Goal: Task Accomplishment & Management: Use online tool/utility

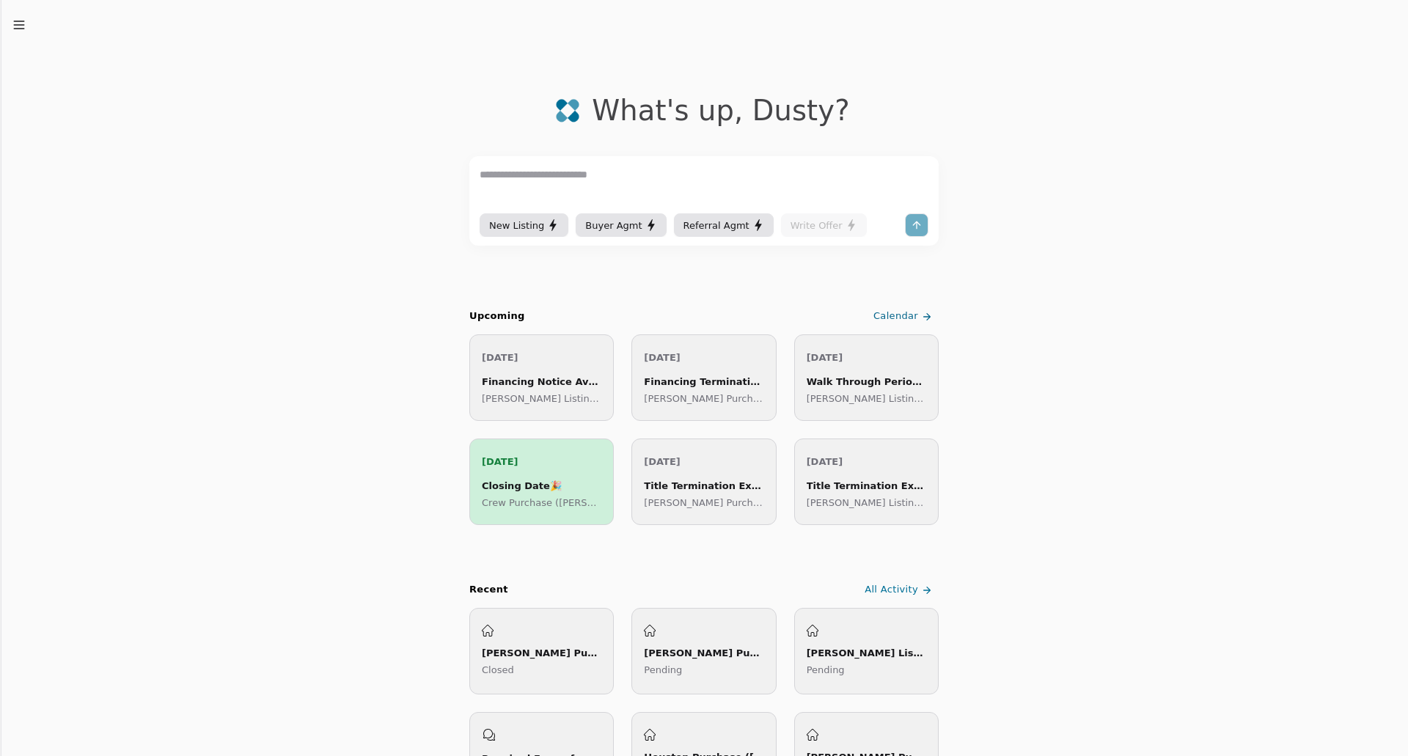
drag, startPoint x: 17, startPoint y: 15, endPoint x: 17, endPoint y: 24, distance: 8.8
click at [17, 20] on div "Due Soon Recent Chats Agreements Transactions Feedback Settings Sign out Toggle…" at bounding box center [704, 378] width 1408 height 756
click at [18, 25] on line "button" at bounding box center [19, 25] width 10 height 0
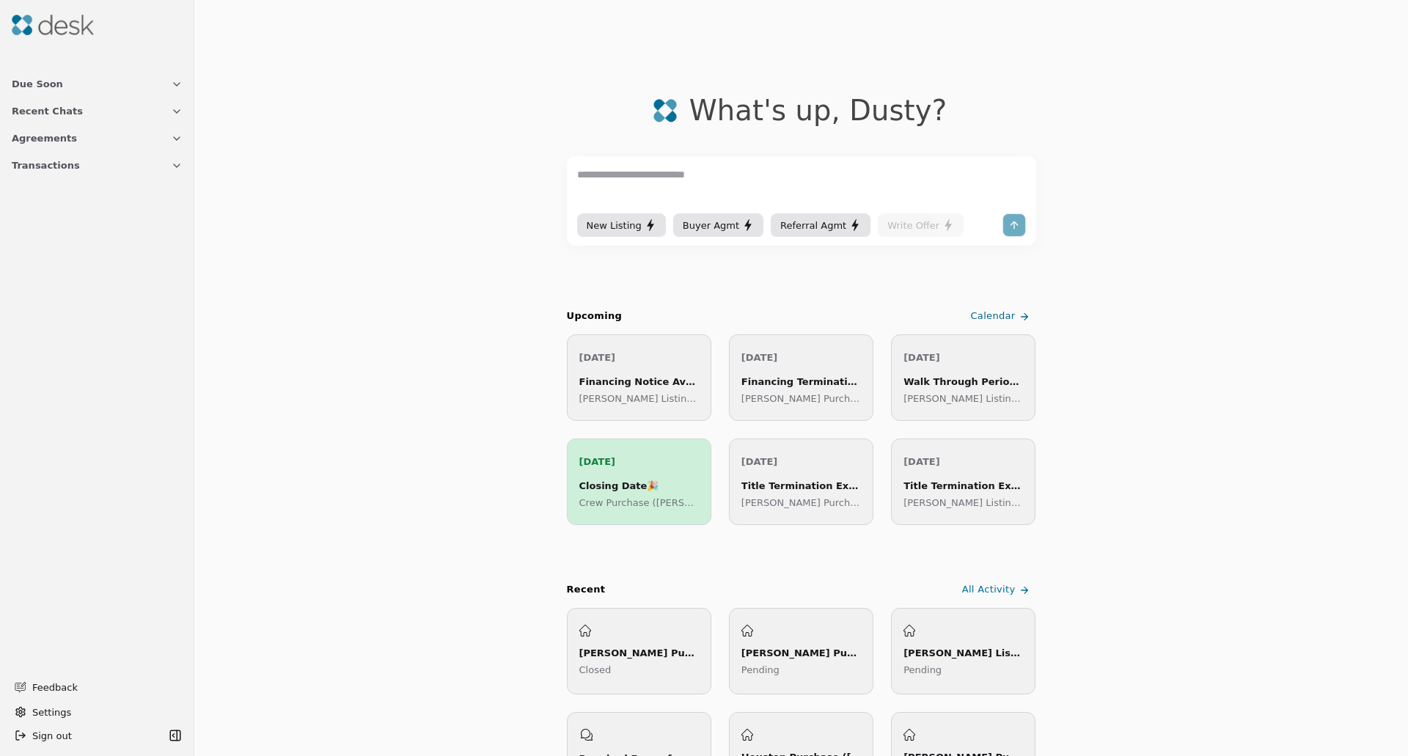
click at [81, 166] on button "Transactions" at bounding box center [97, 165] width 189 height 27
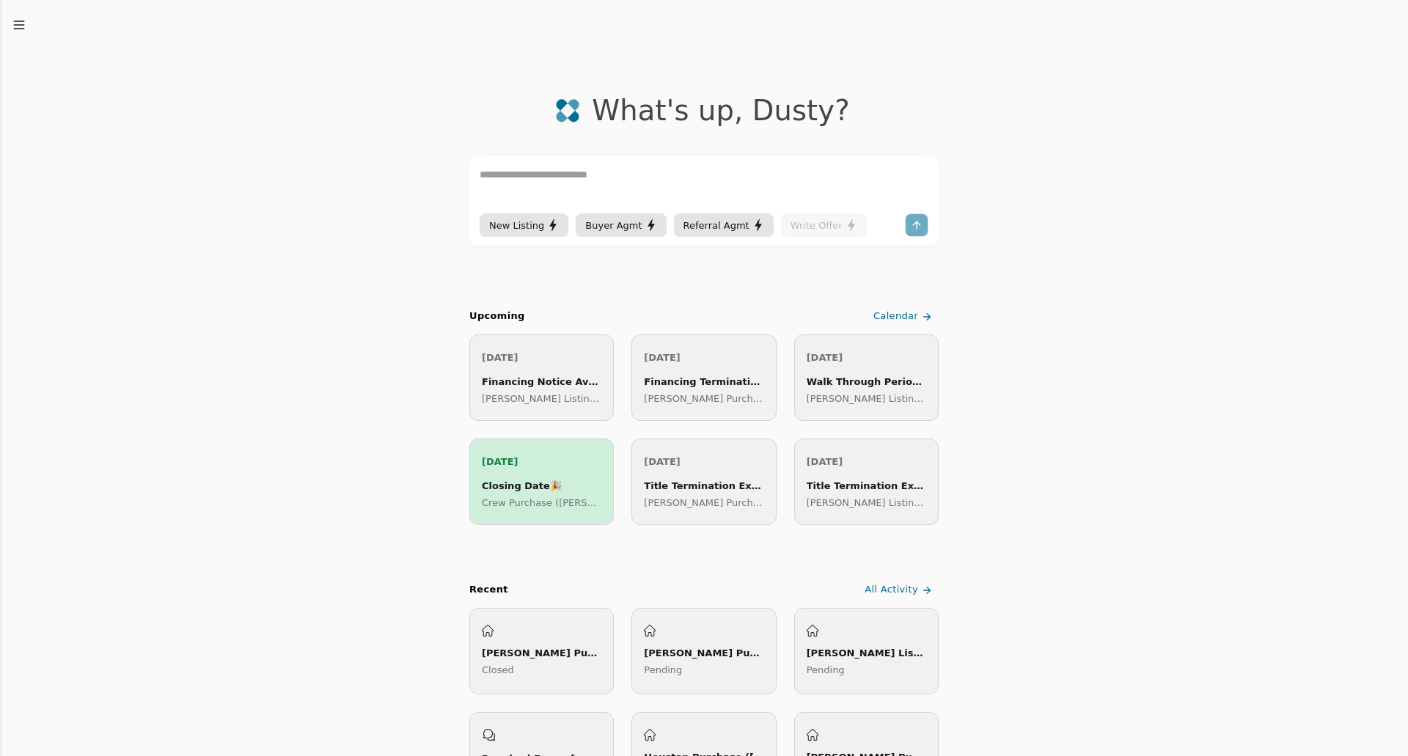
click at [19, 23] on icon "button" at bounding box center [19, 25] width 15 height 15
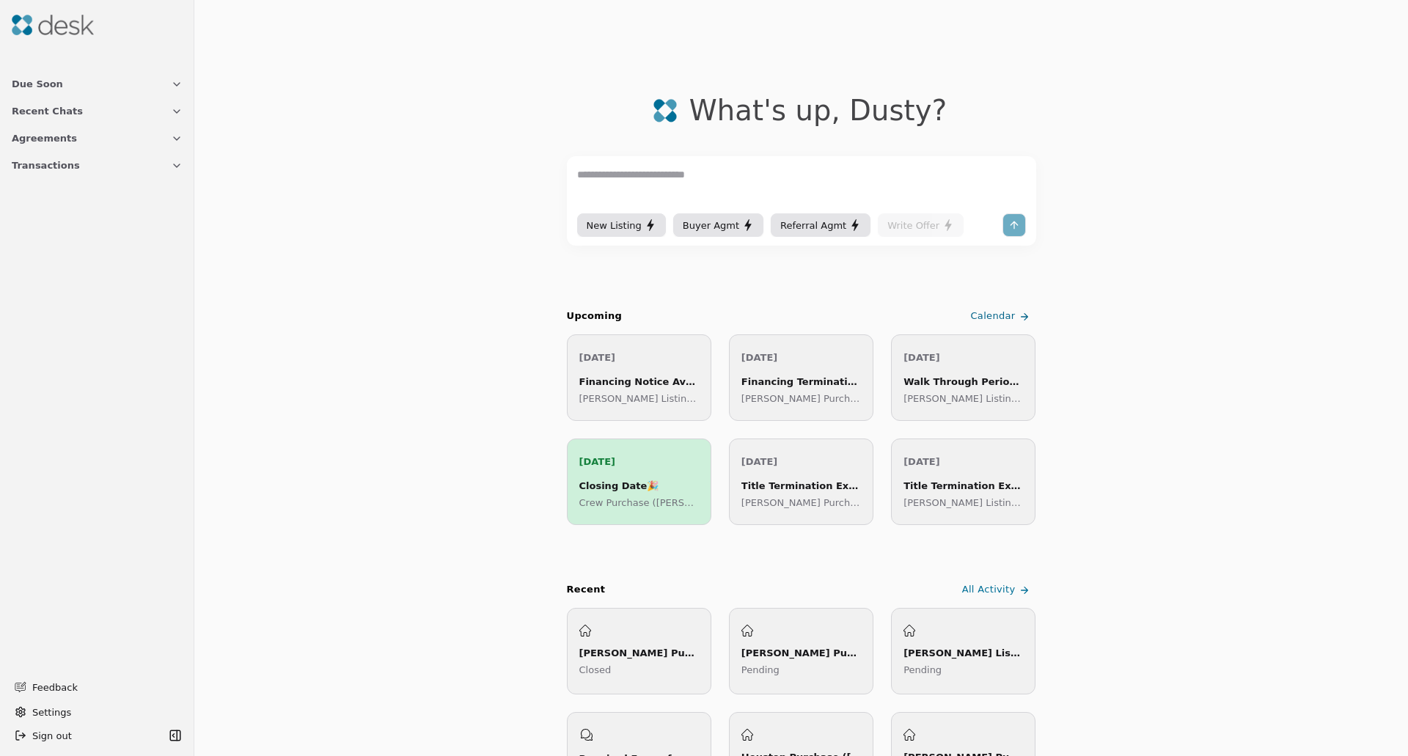
click at [78, 171] on button "Transactions" at bounding box center [97, 165] width 189 height 27
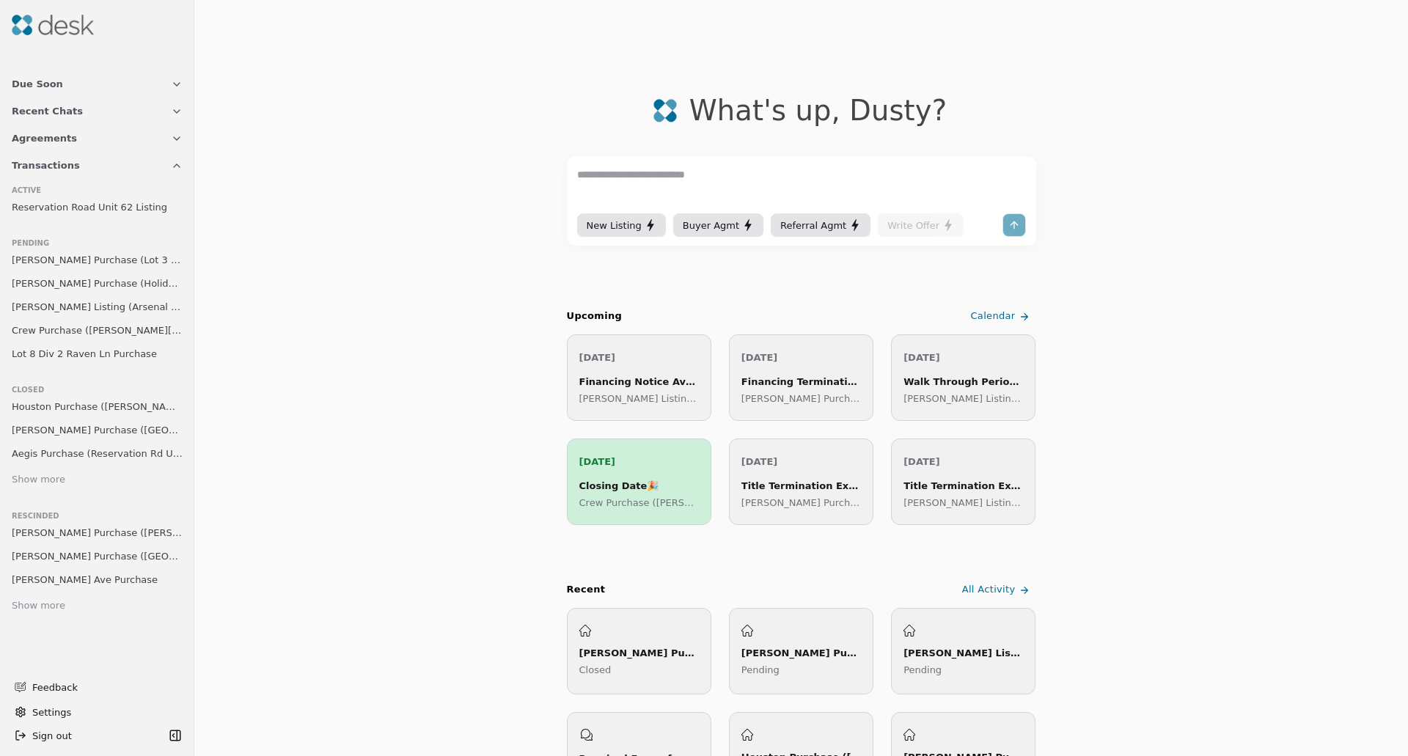
click at [126, 265] on span "[PERSON_NAME] Purchase (Lot 3 Div 2 [PERSON_NAME])" at bounding box center [97, 259] width 171 height 15
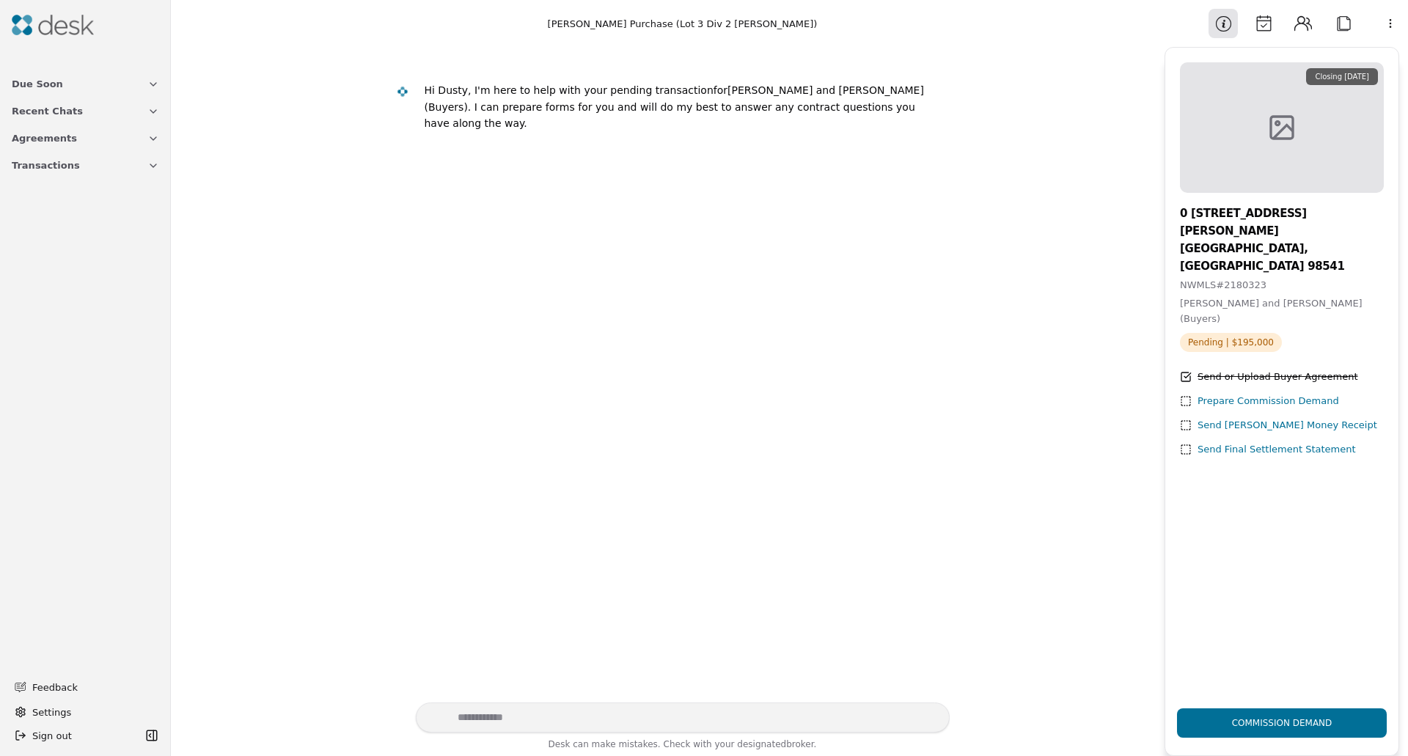
click at [65, 175] on button "Transactions" at bounding box center [85, 165] width 165 height 27
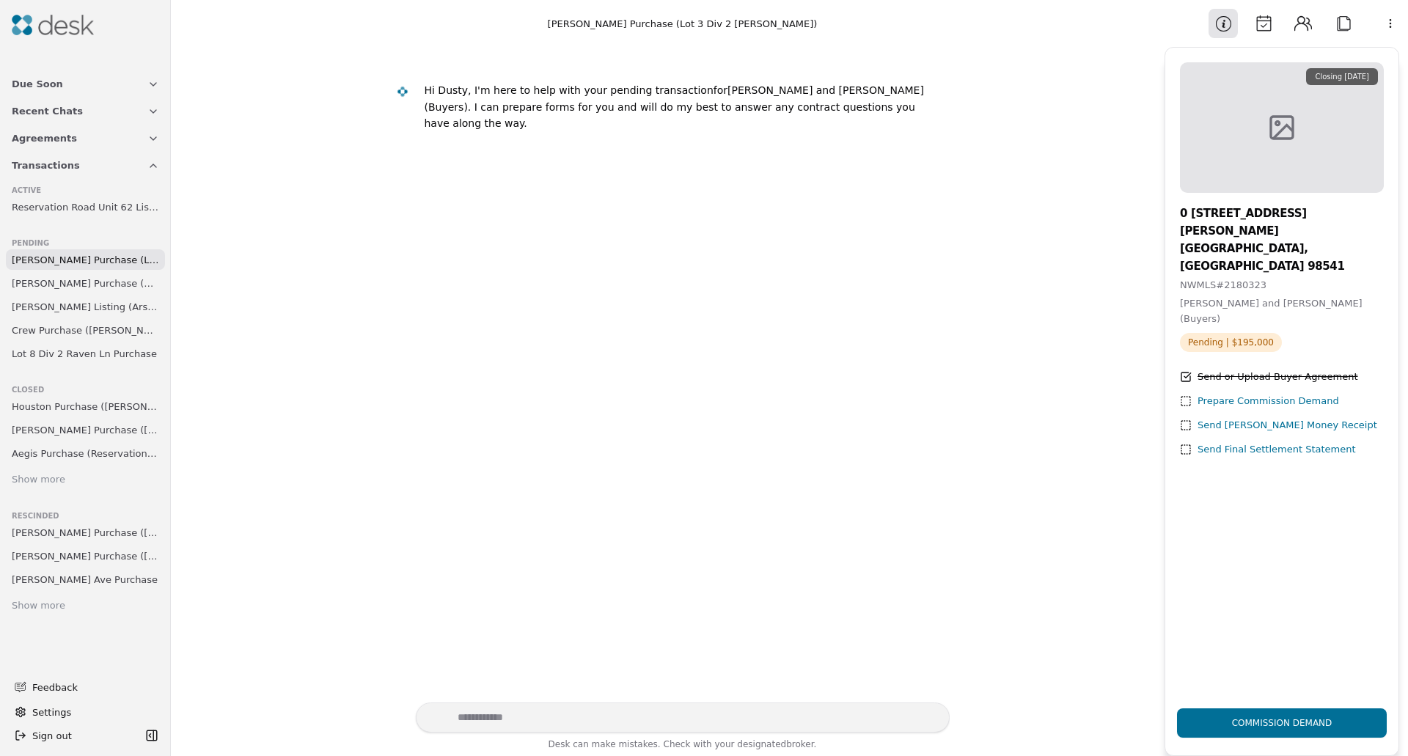
click at [72, 168] on button "Transactions" at bounding box center [85, 165] width 165 height 27
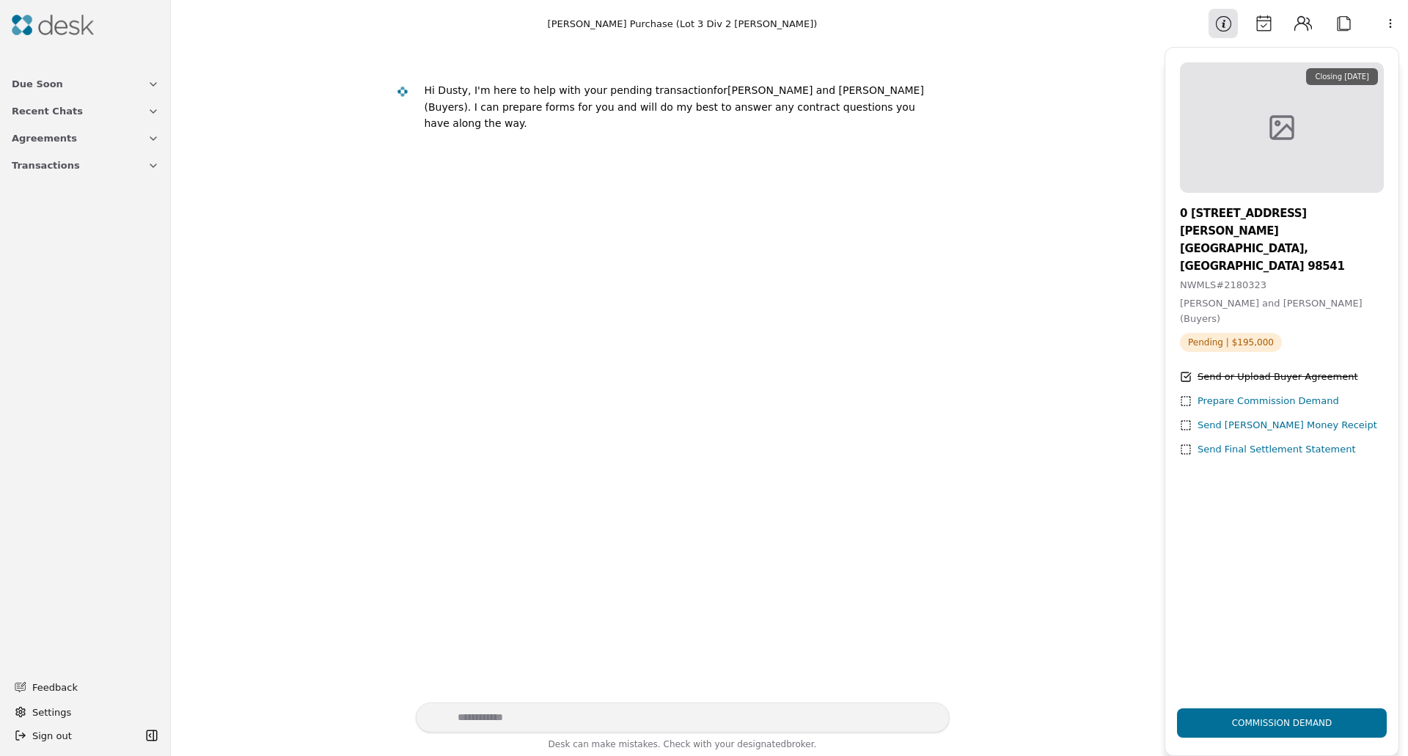
click at [59, 164] on span "Transactions" at bounding box center [46, 165] width 68 height 15
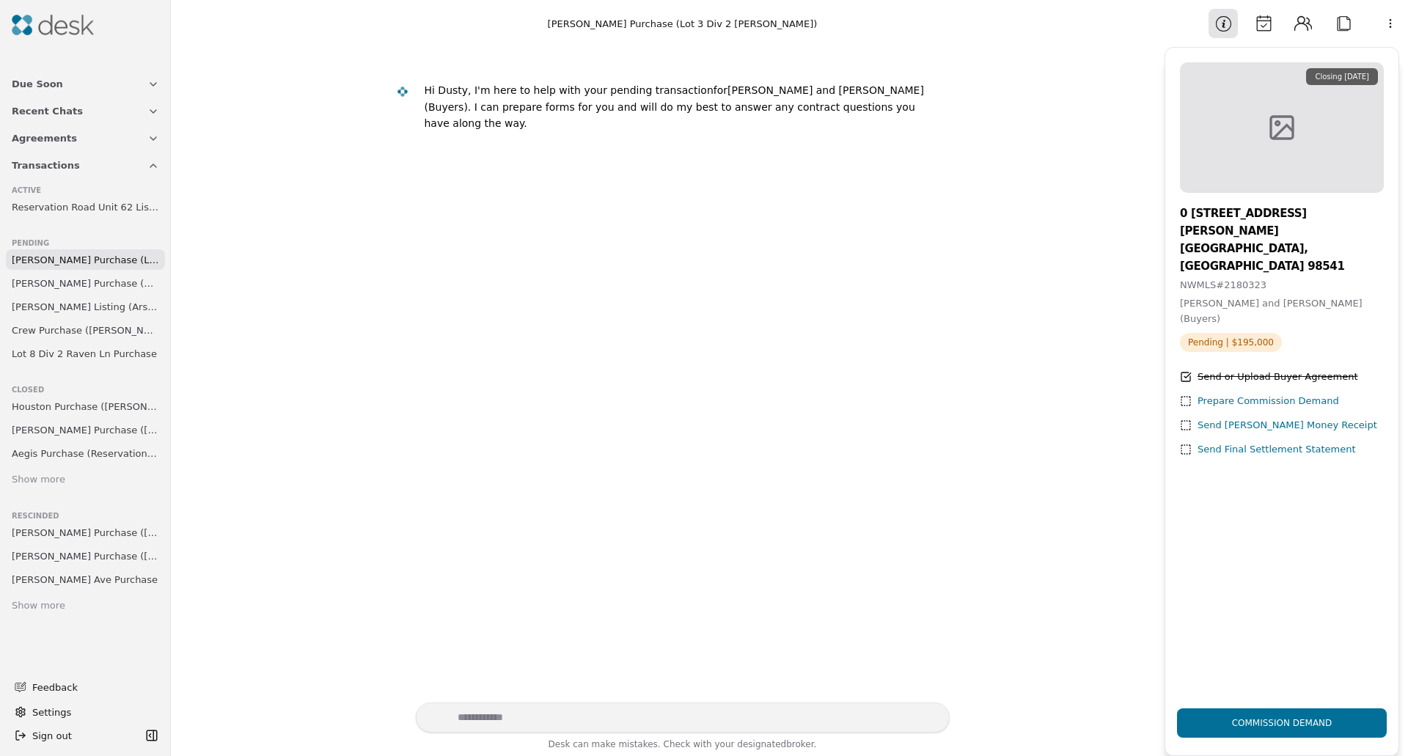
click at [81, 256] on span "[PERSON_NAME] Purchase (Lot 3 Div 2 [PERSON_NAME])" at bounding box center [85, 259] width 147 height 15
click at [52, 26] on img at bounding box center [53, 25] width 82 height 21
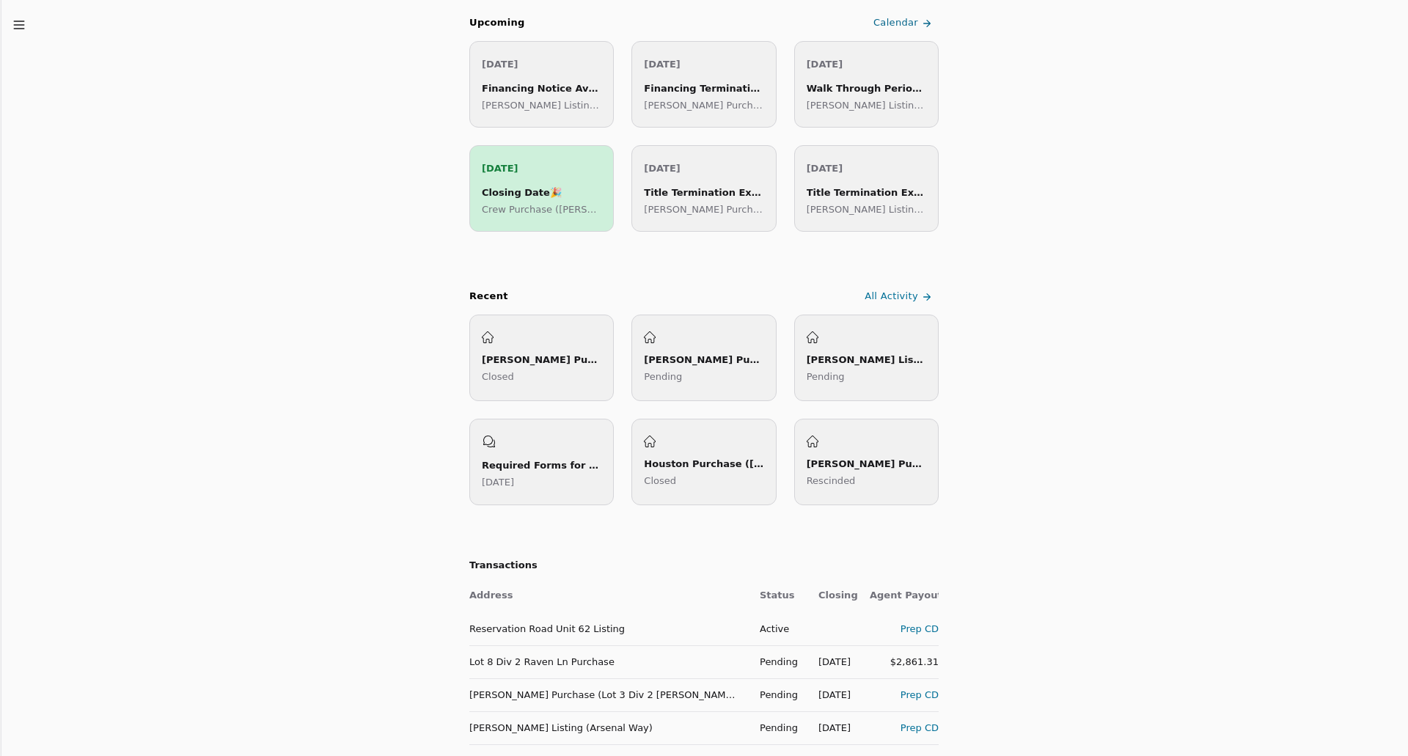
scroll to position [513, 0]
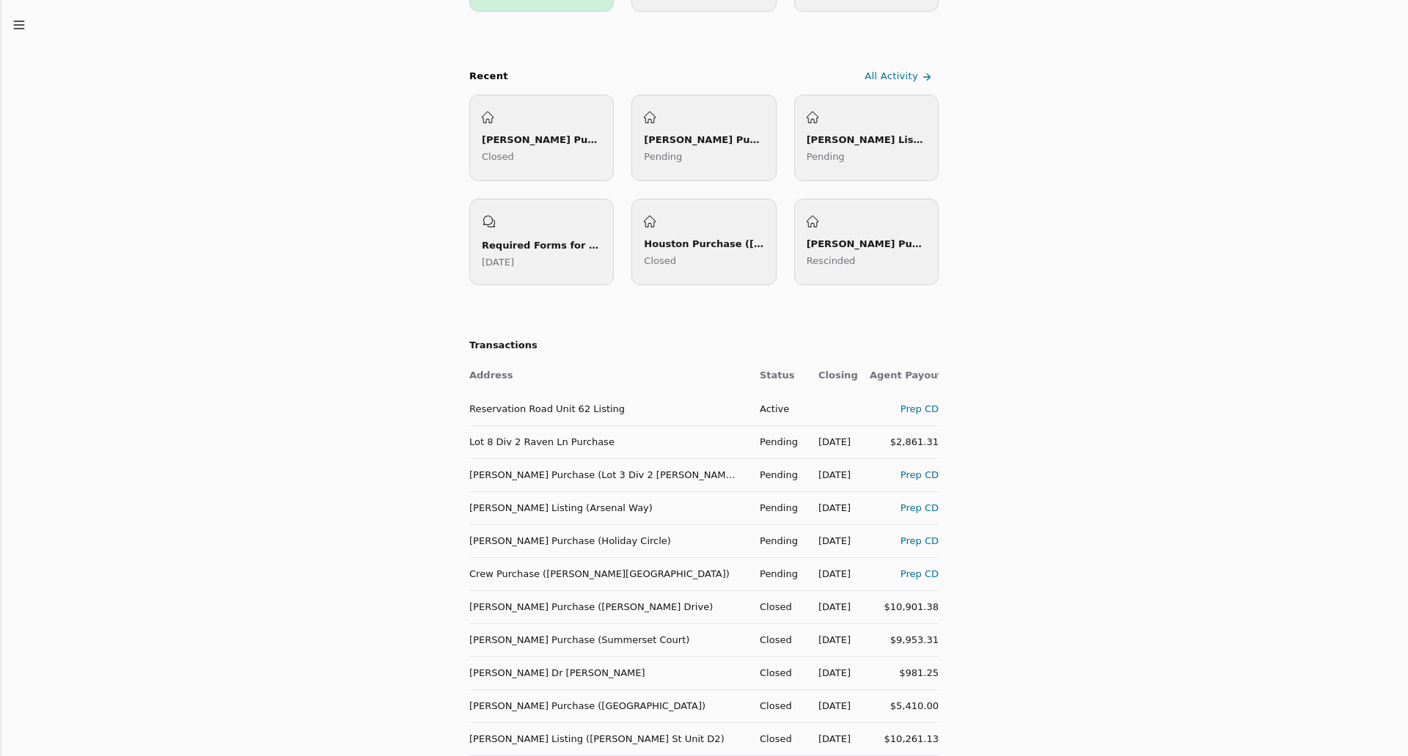
click at [546, 437] on td "Lot 8 Div 2 Raven Ln Purchase" at bounding box center [608, 441] width 279 height 33
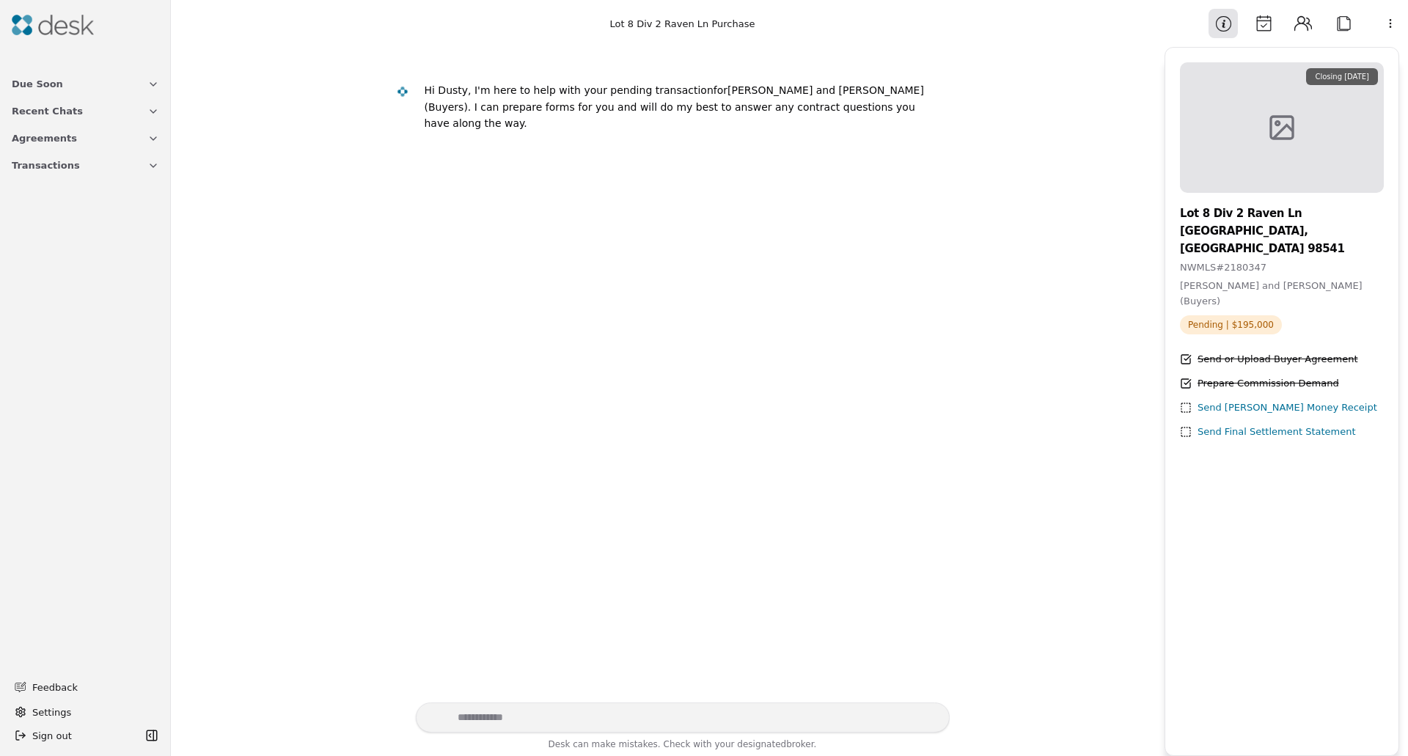
click at [1341, 22] on button "Attach" at bounding box center [1343, 23] width 29 height 29
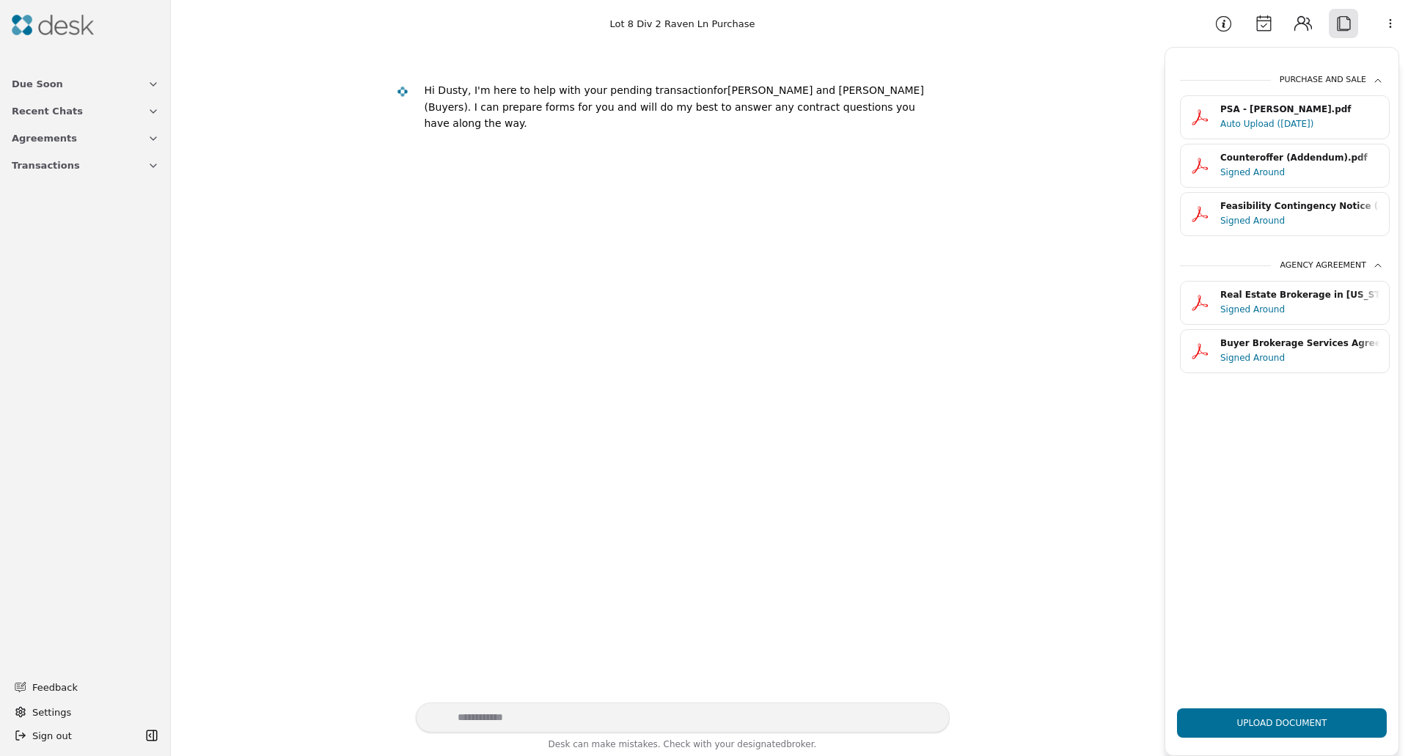
click at [48, 32] on img at bounding box center [53, 25] width 82 height 21
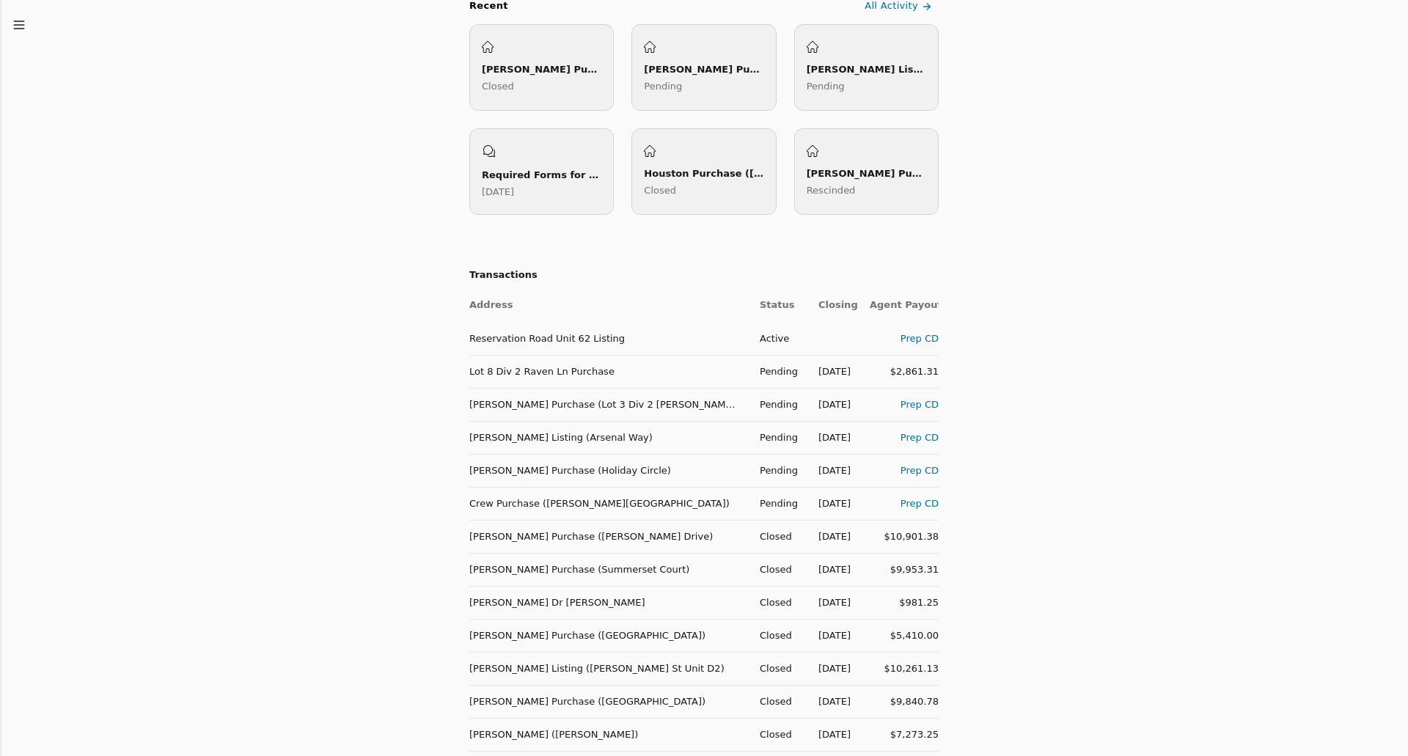
scroll to position [587, 0]
click at [924, 402] on div "Prep CD" at bounding box center [904, 401] width 69 height 15
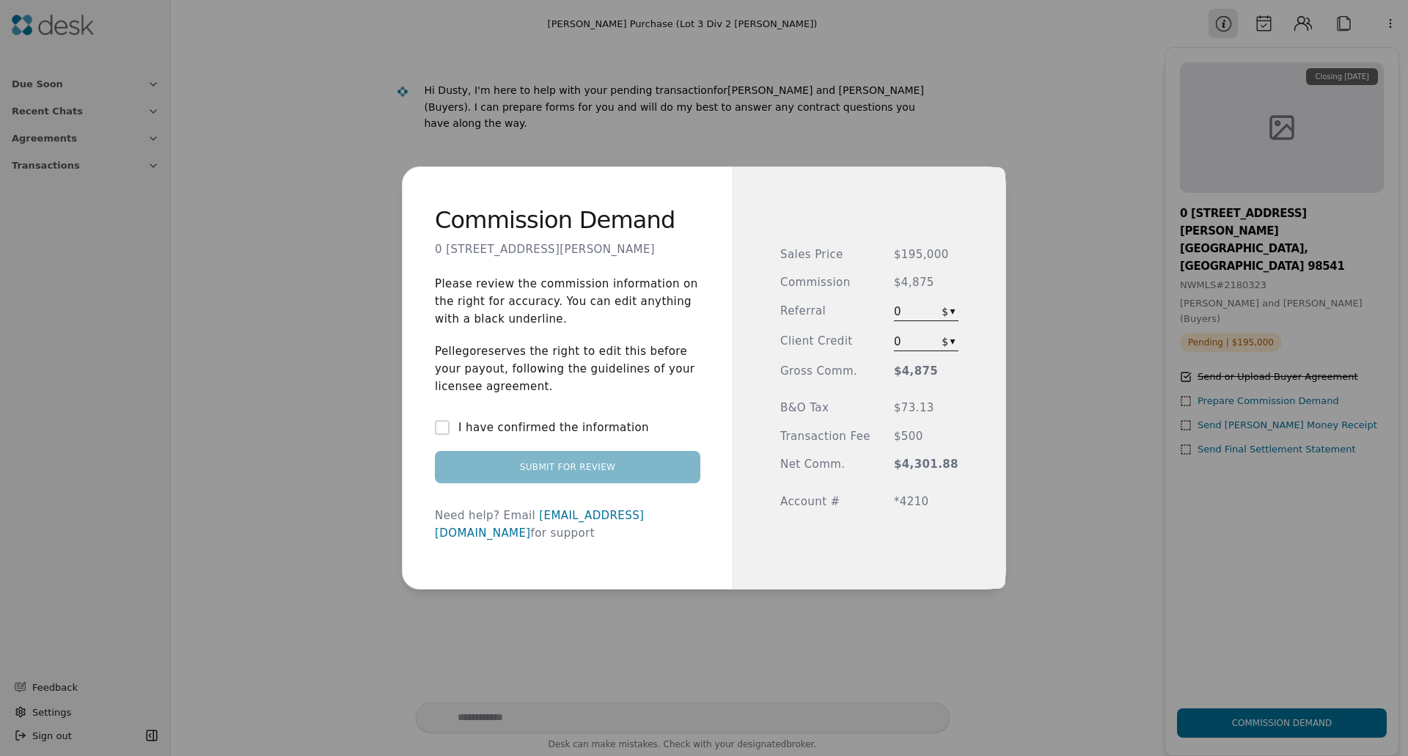
click at [450, 435] on button "I have confirmed the information" at bounding box center [442, 427] width 15 height 15
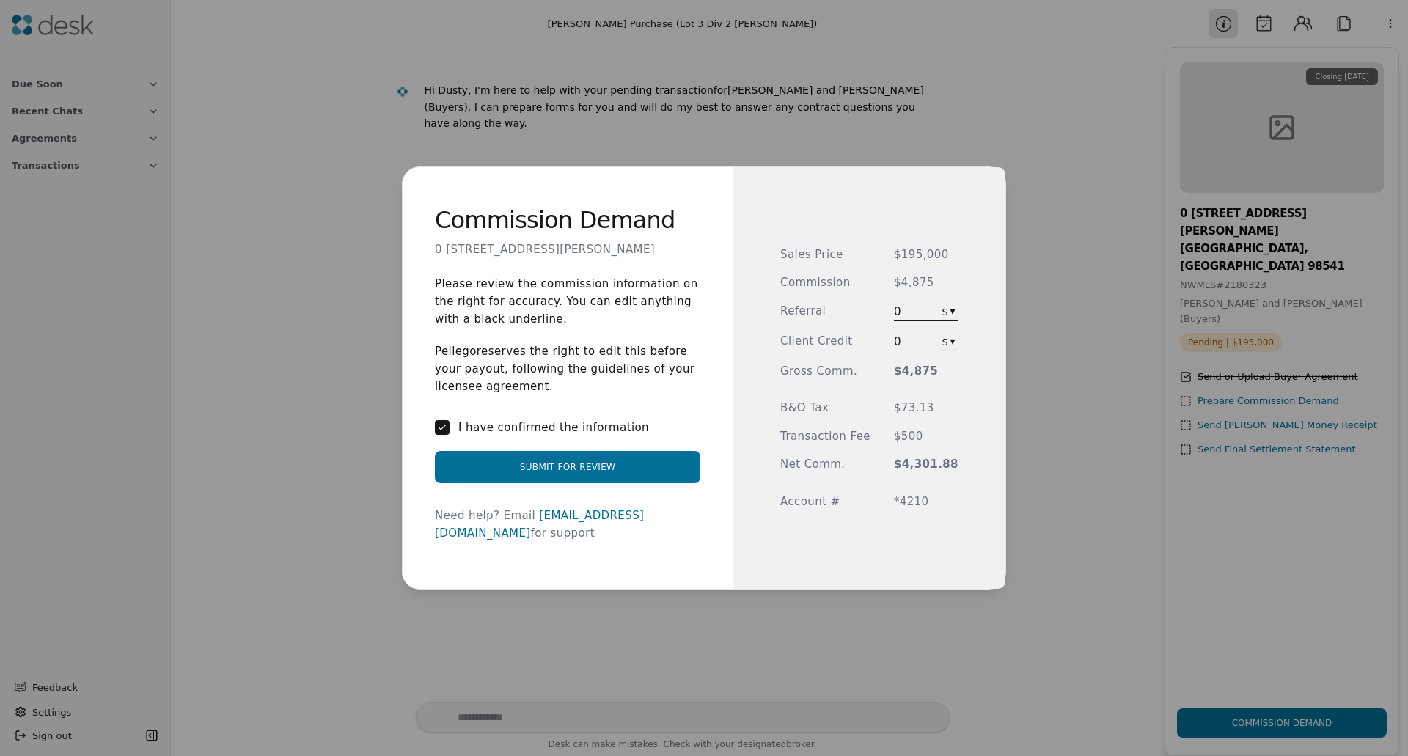
click at [495, 478] on button "Submit for Review" at bounding box center [568, 467] width 266 height 32
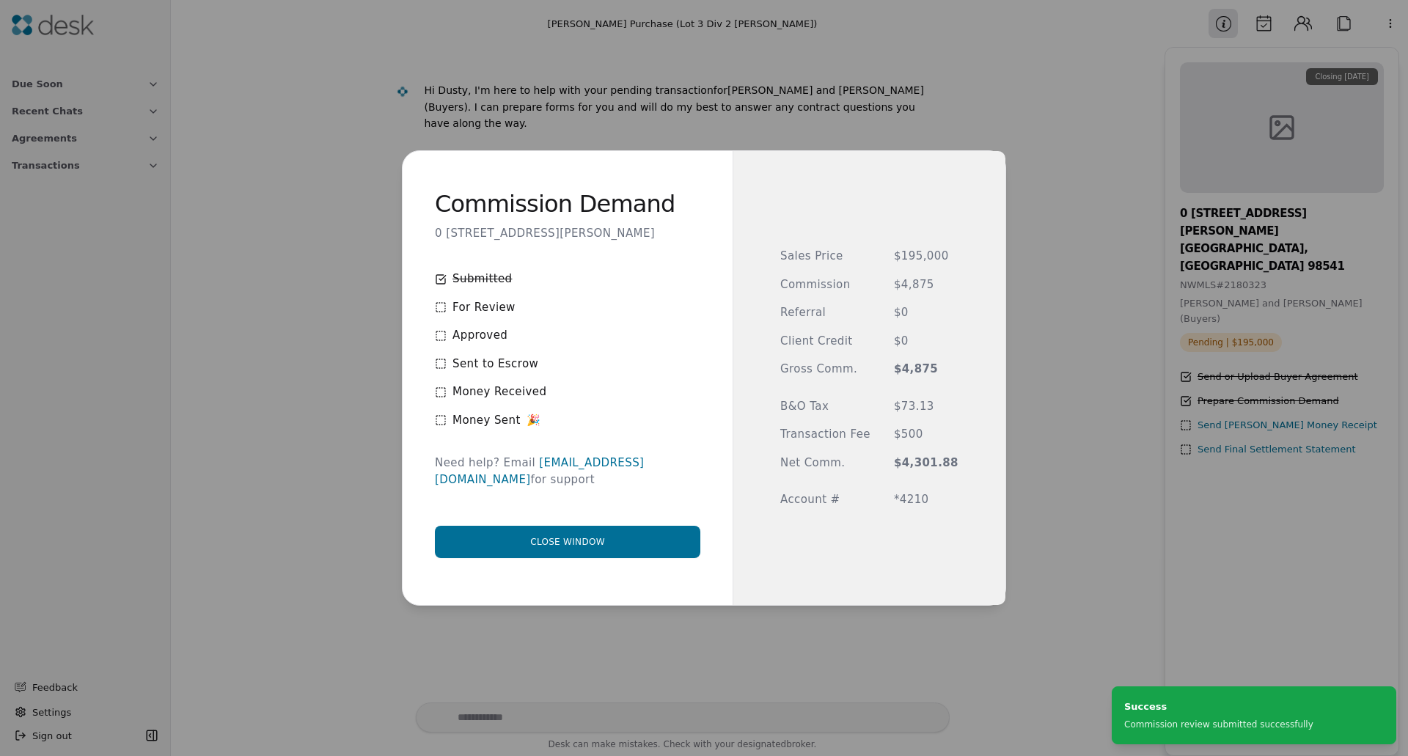
click at [589, 536] on button "Close window" at bounding box center [568, 542] width 266 height 32
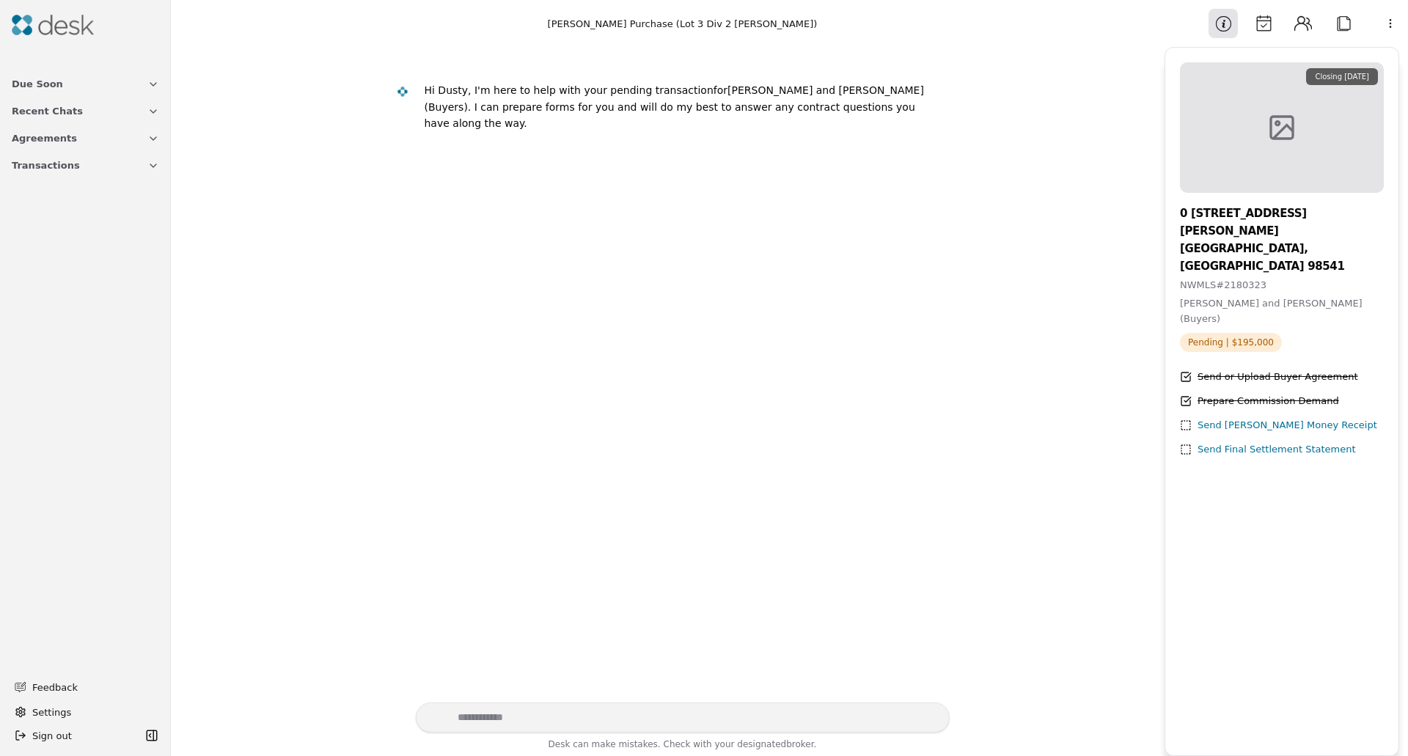
click at [42, 172] on span "Transactions" at bounding box center [46, 165] width 68 height 15
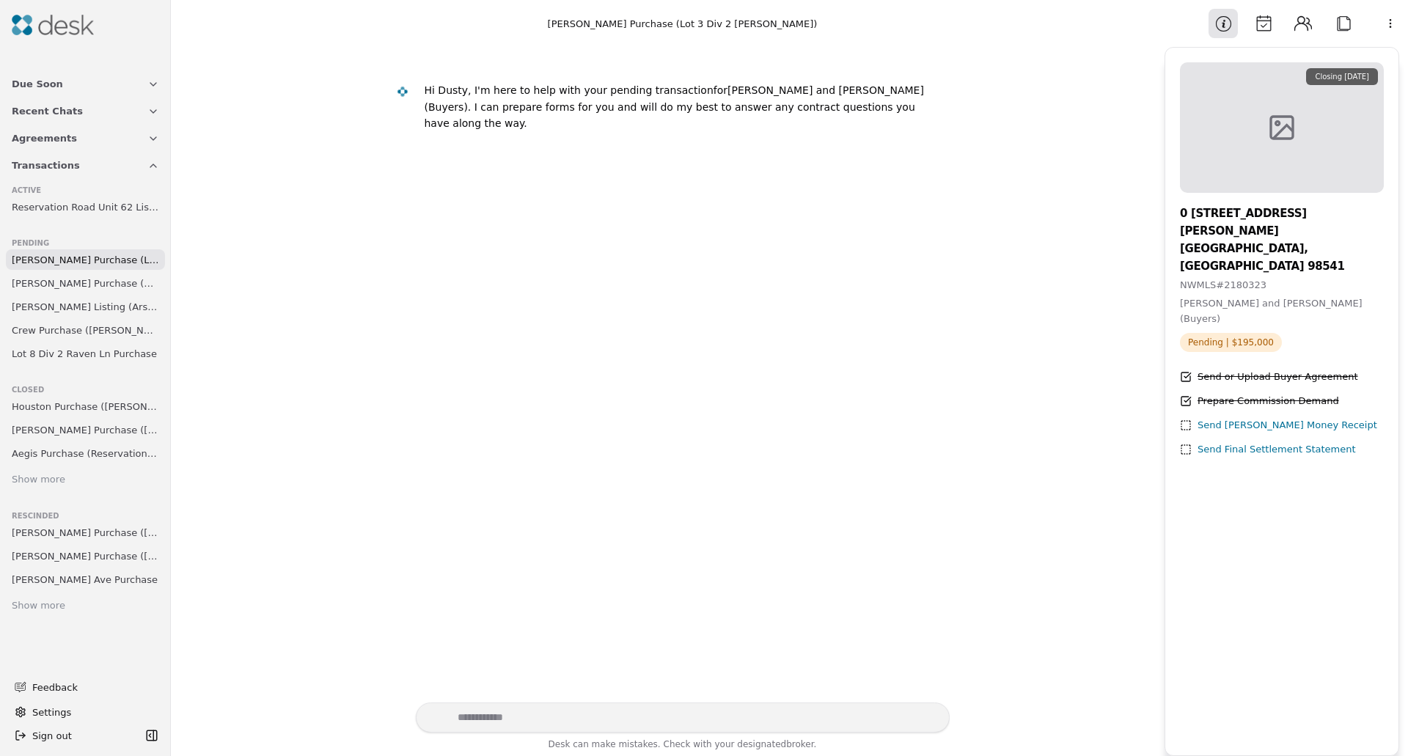
drag, startPoint x: 691, startPoint y: 260, endPoint x: 657, endPoint y: 247, distance: 36.7
click at [690, 260] on div "Hi Dusty, I'm here to help with your pending transaction for Timothy Lee Meyer …" at bounding box center [668, 375] width 976 height 656
click at [63, 31] on img at bounding box center [53, 25] width 82 height 21
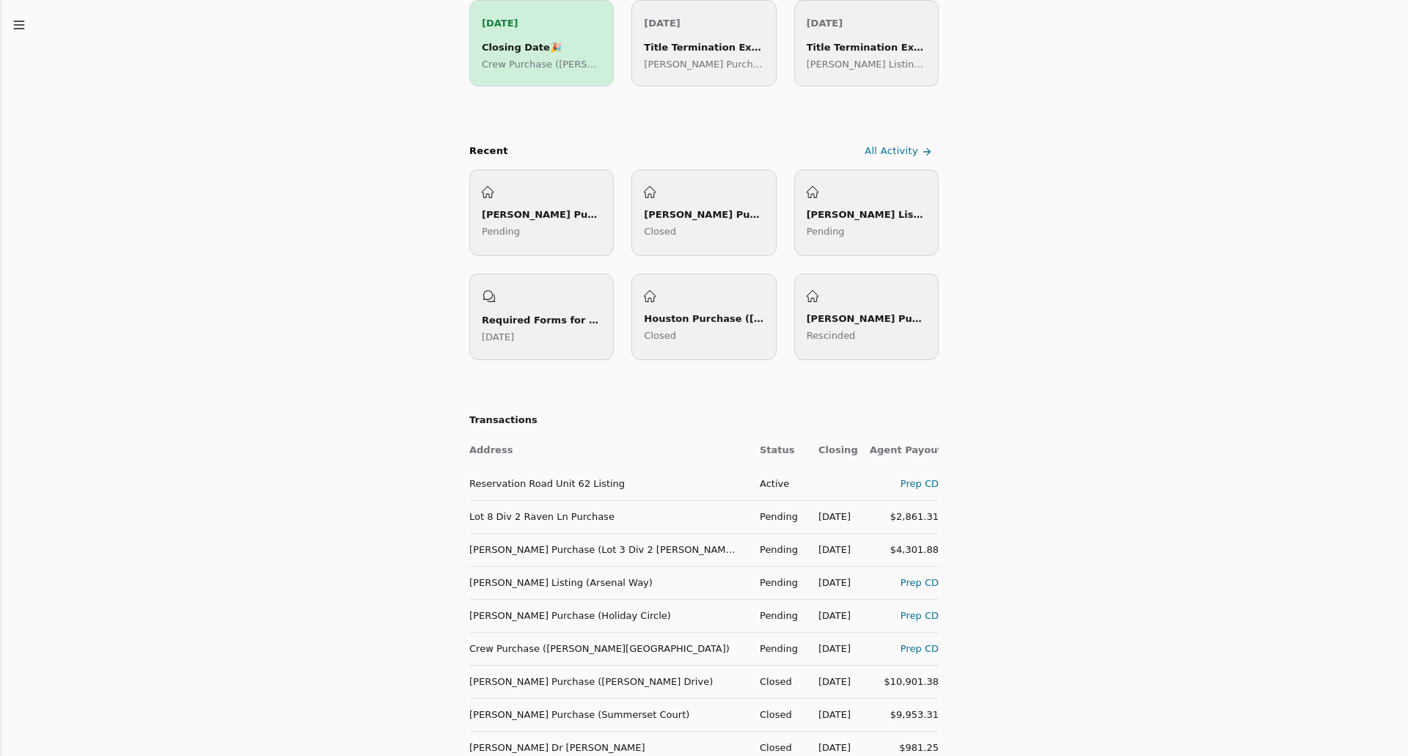
scroll to position [440, 0]
click at [920, 647] on div "Prep CD" at bounding box center [904, 647] width 69 height 15
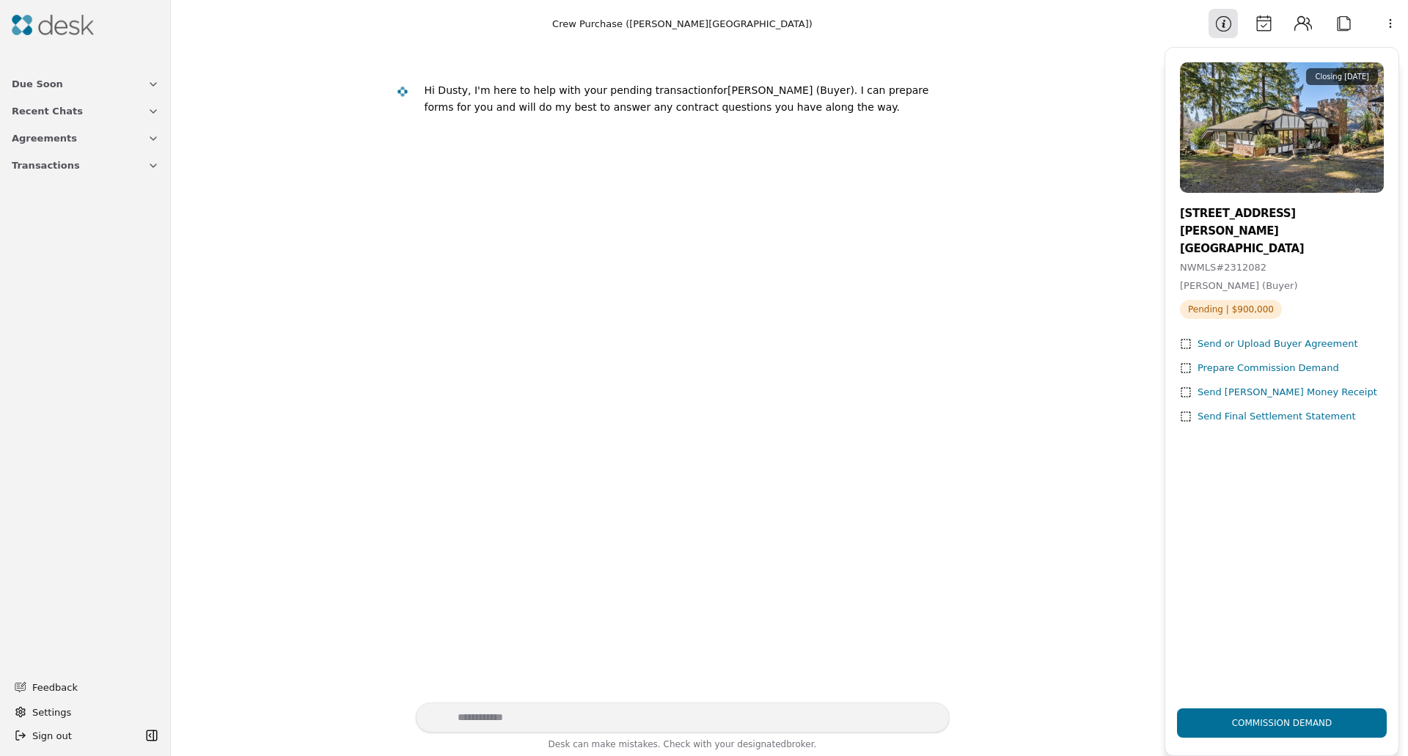
click at [62, 90] on button "Due Soon" at bounding box center [85, 83] width 165 height 27
click at [81, 489] on div "Due Soon 4 Financing Notice Available 6 Title Termination Expires 6 Title Termi…" at bounding box center [85, 378] width 170 height 756
click at [48, 292] on span "Transactions" at bounding box center [46, 289] width 68 height 15
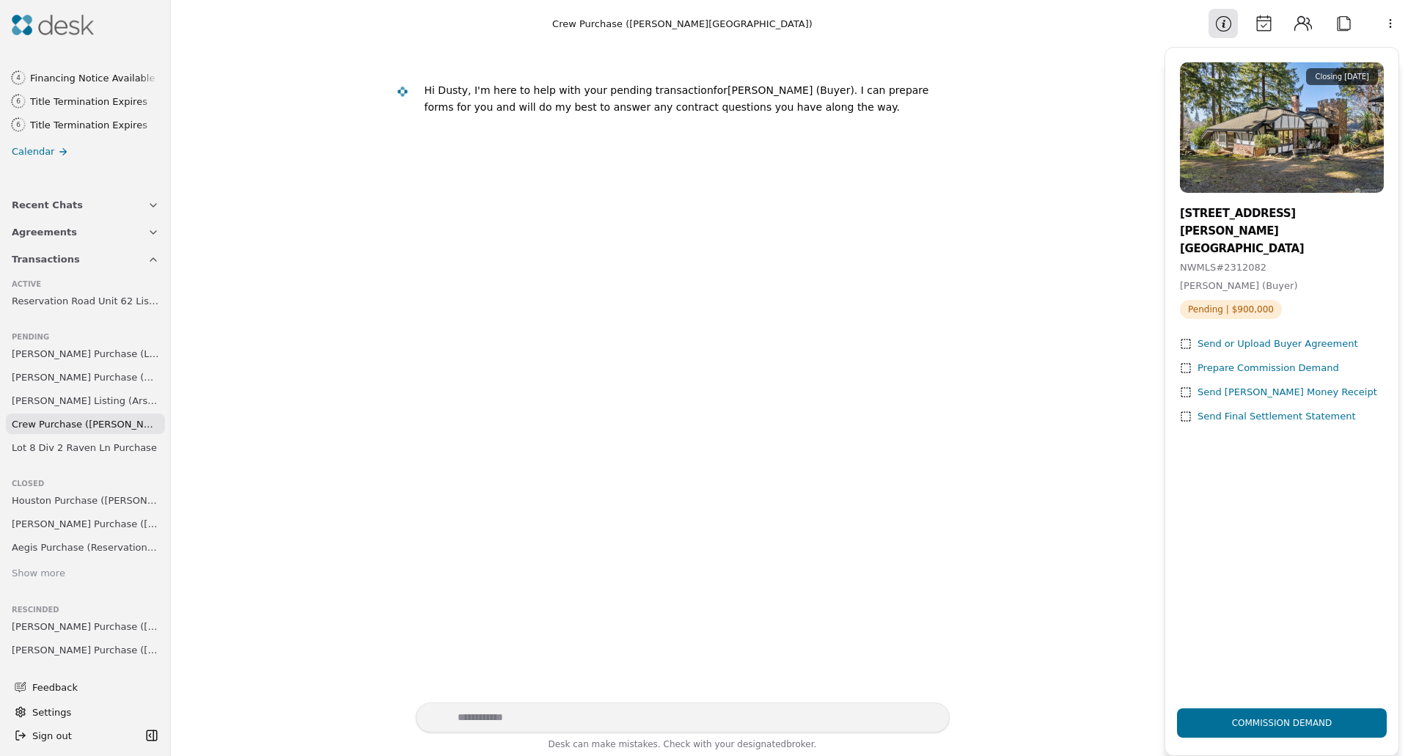
scroll to position [135, 0]
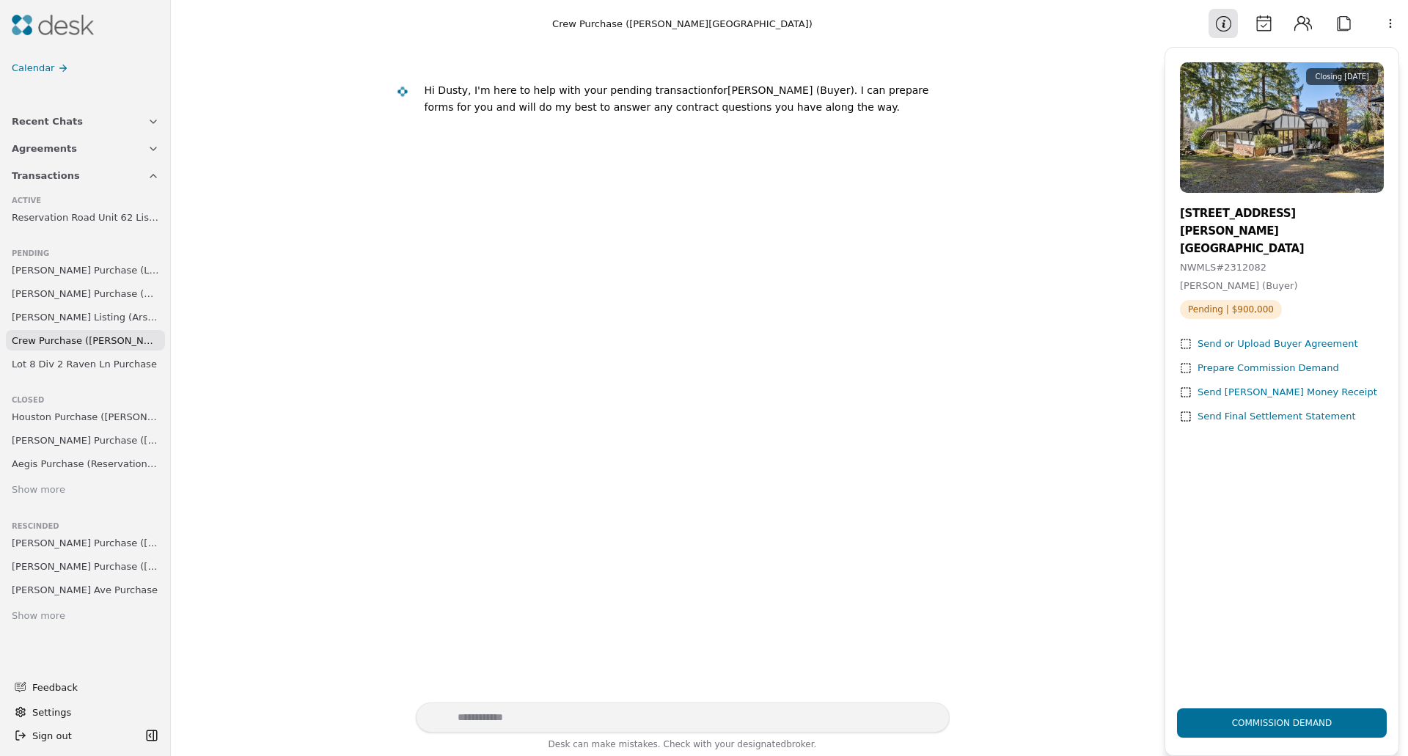
click at [64, 29] on img at bounding box center [53, 25] width 82 height 21
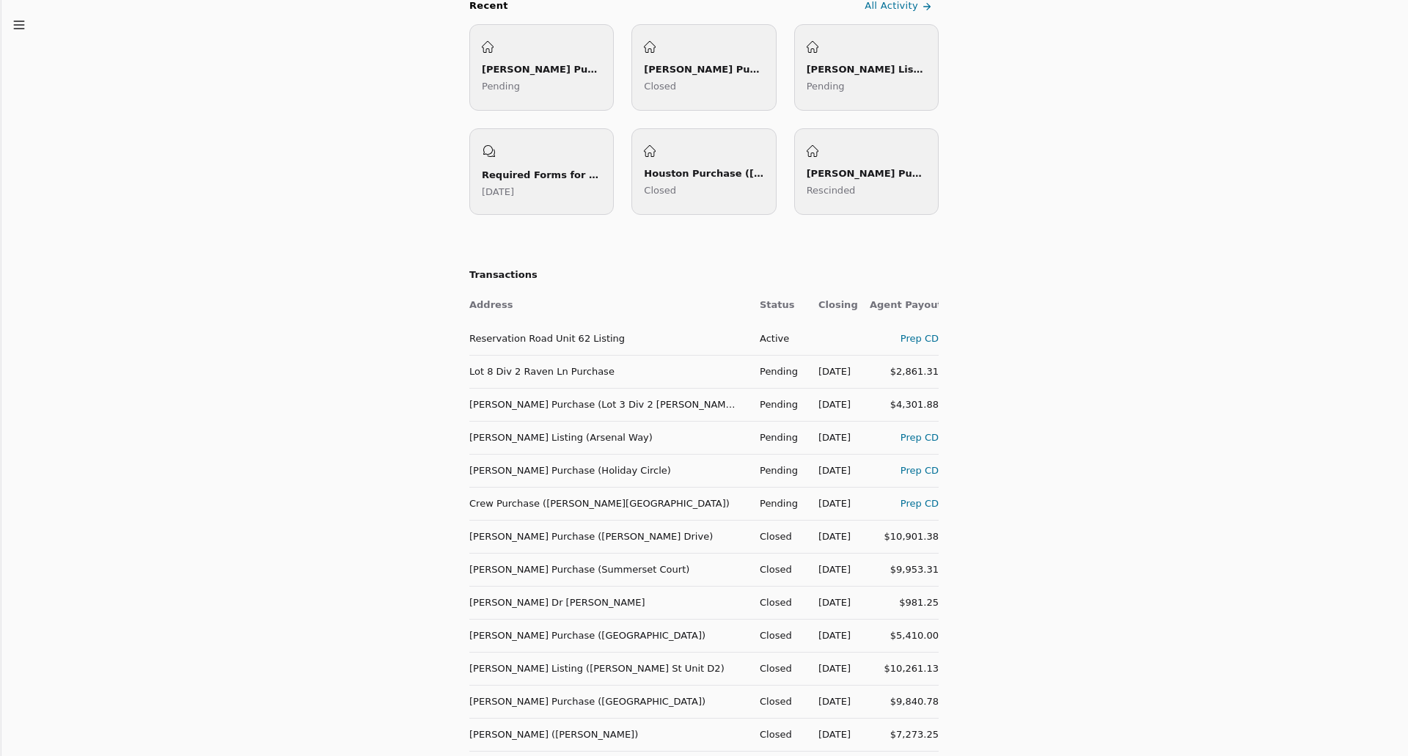
scroll to position [587, 0]
click at [885, 441] on div "Prep CD" at bounding box center [904, 434] width 69 height 15
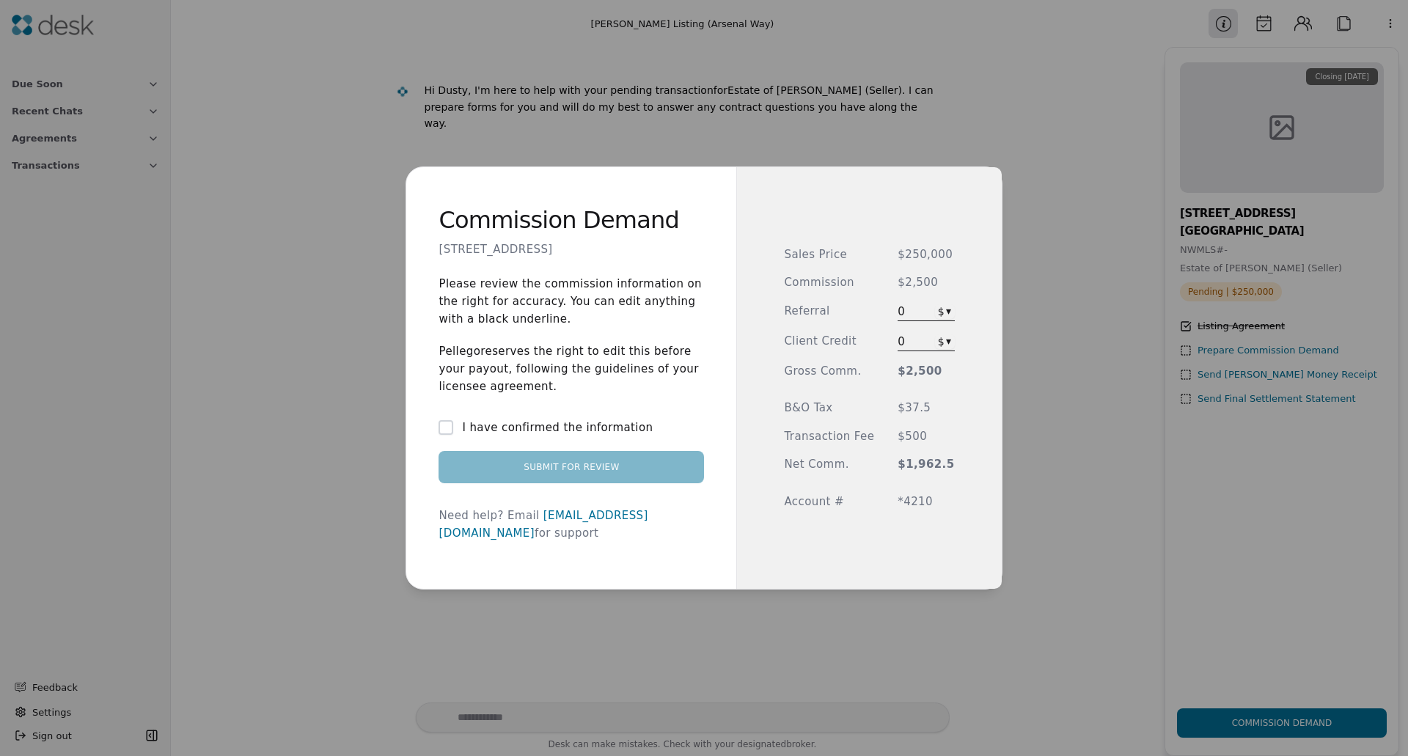
click at [686, 186] on div "Commission Demand 4229 W Arsenal Way, Bremerton, WA 98312 Please review the com…" at bounding box center [571, 378] width 330 height 423
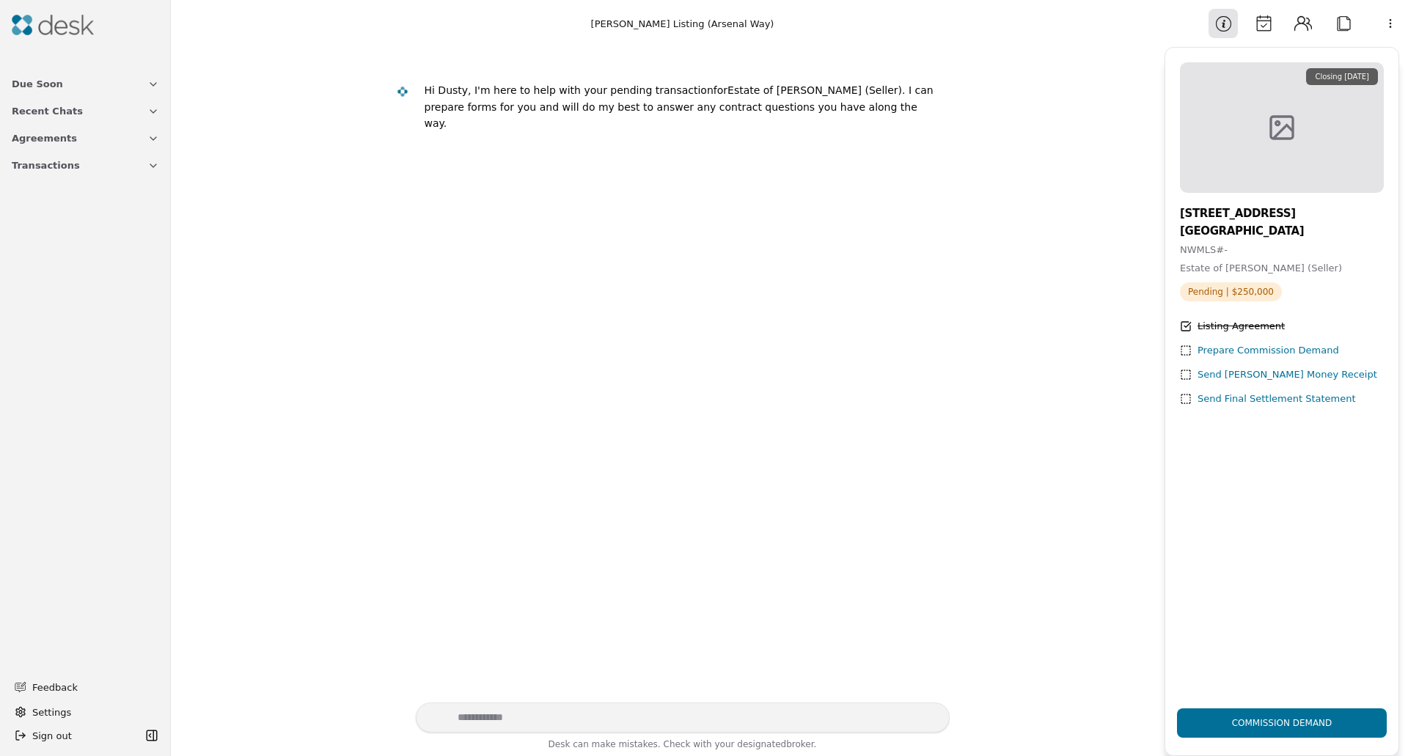
click at [59, 33] on img at bounding box center [53, 25] width 82 height 21
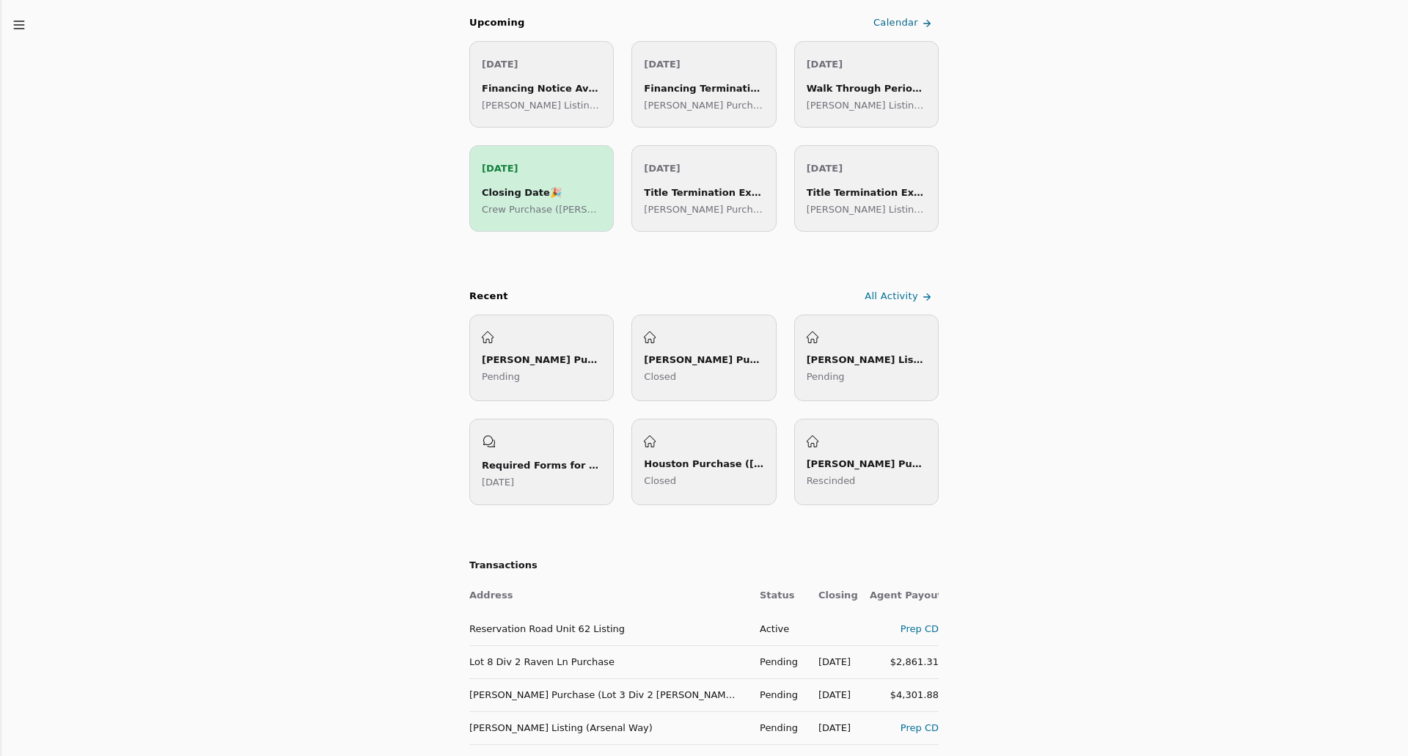
scroll to position [513, 0]
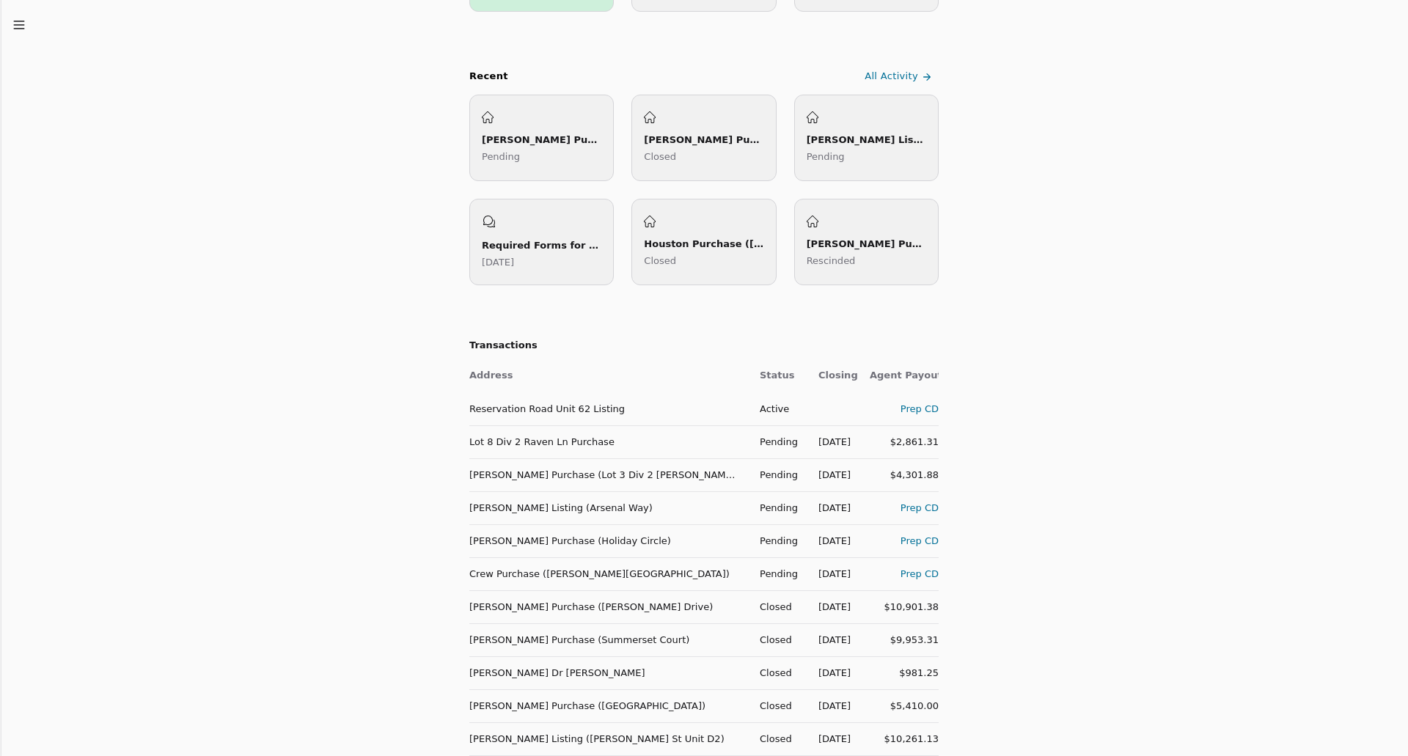
click at [575, 510] on td "[PERSON_NAME] Listing (Arsenal Way)" at bounding box center [608, 507] width 279 height 33
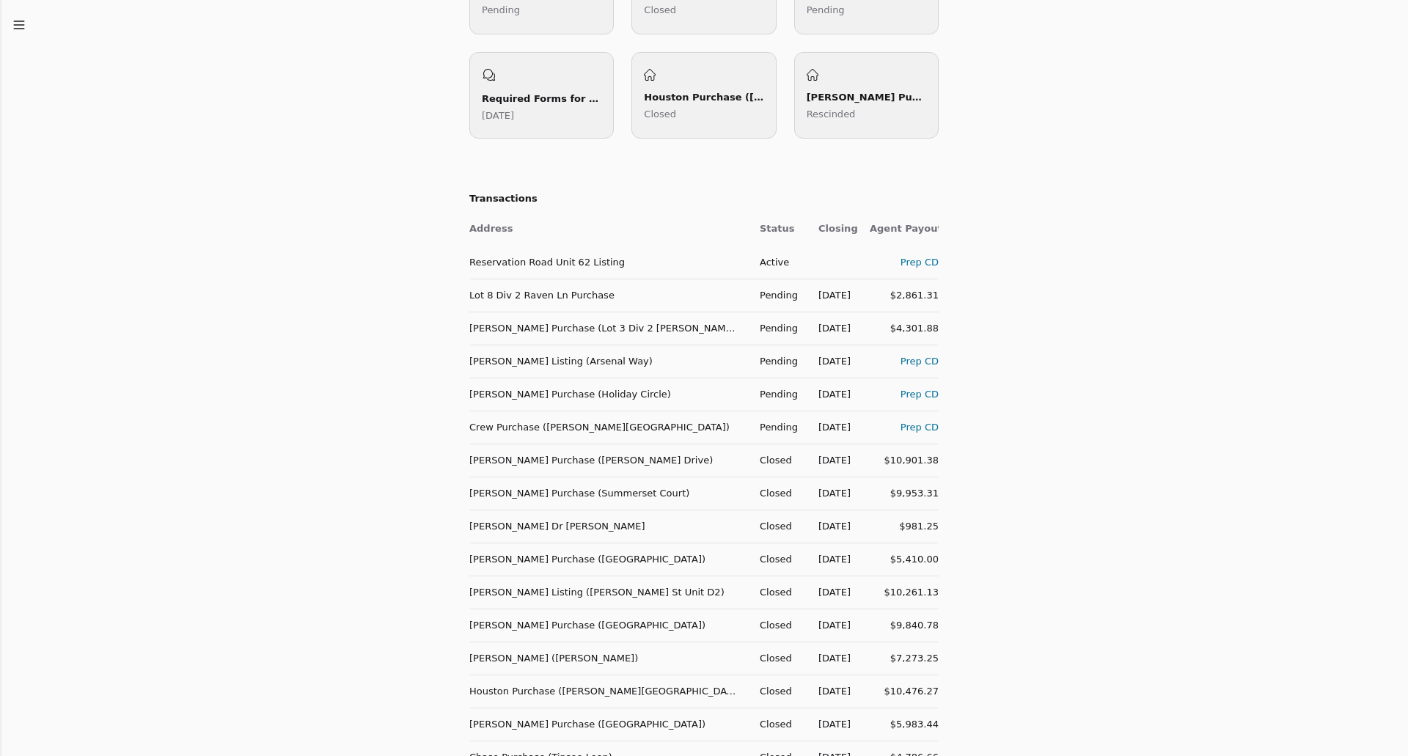
click at [915, 359] on div "Prep CD" at bounding box center [904, 361] width 69 height 15
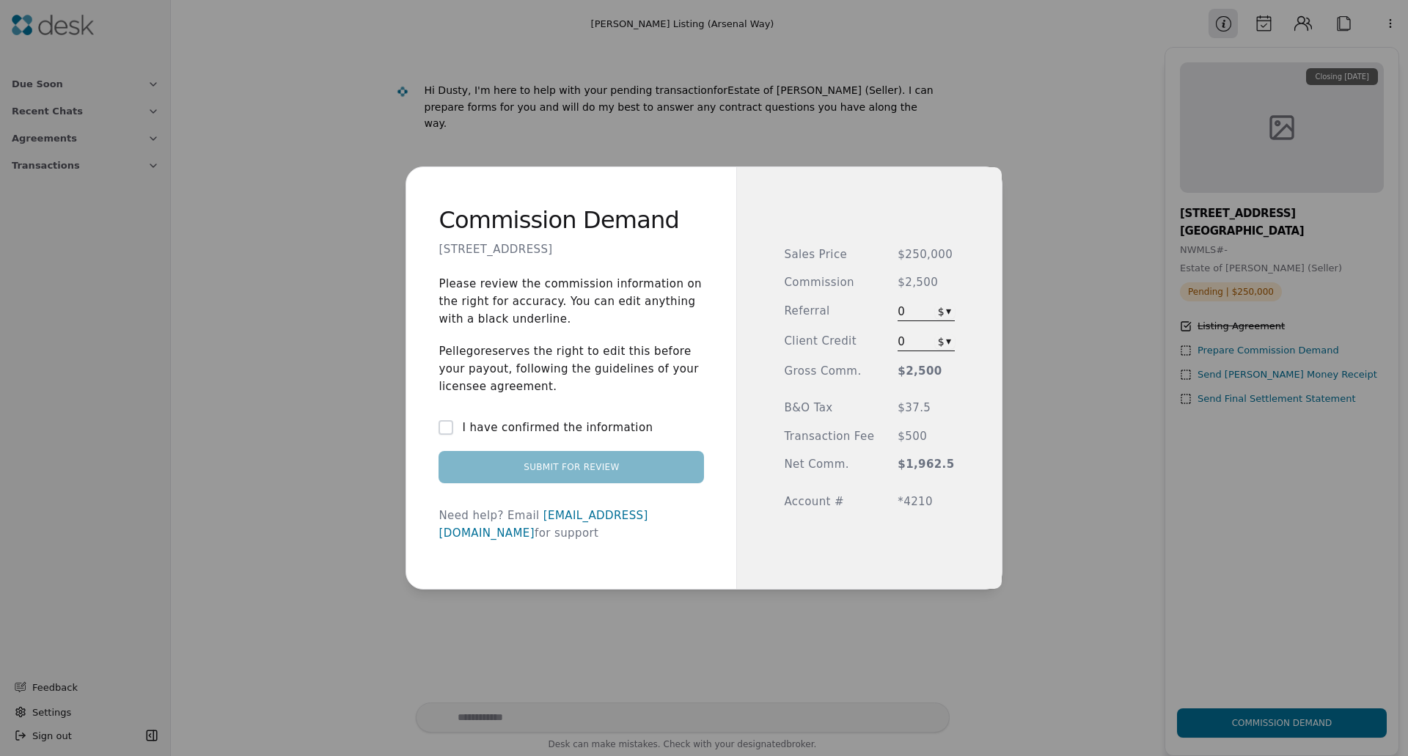
click at [453, 435] on button "I have confirmed the information" at bounding box center [446, 427] width 15 height 15
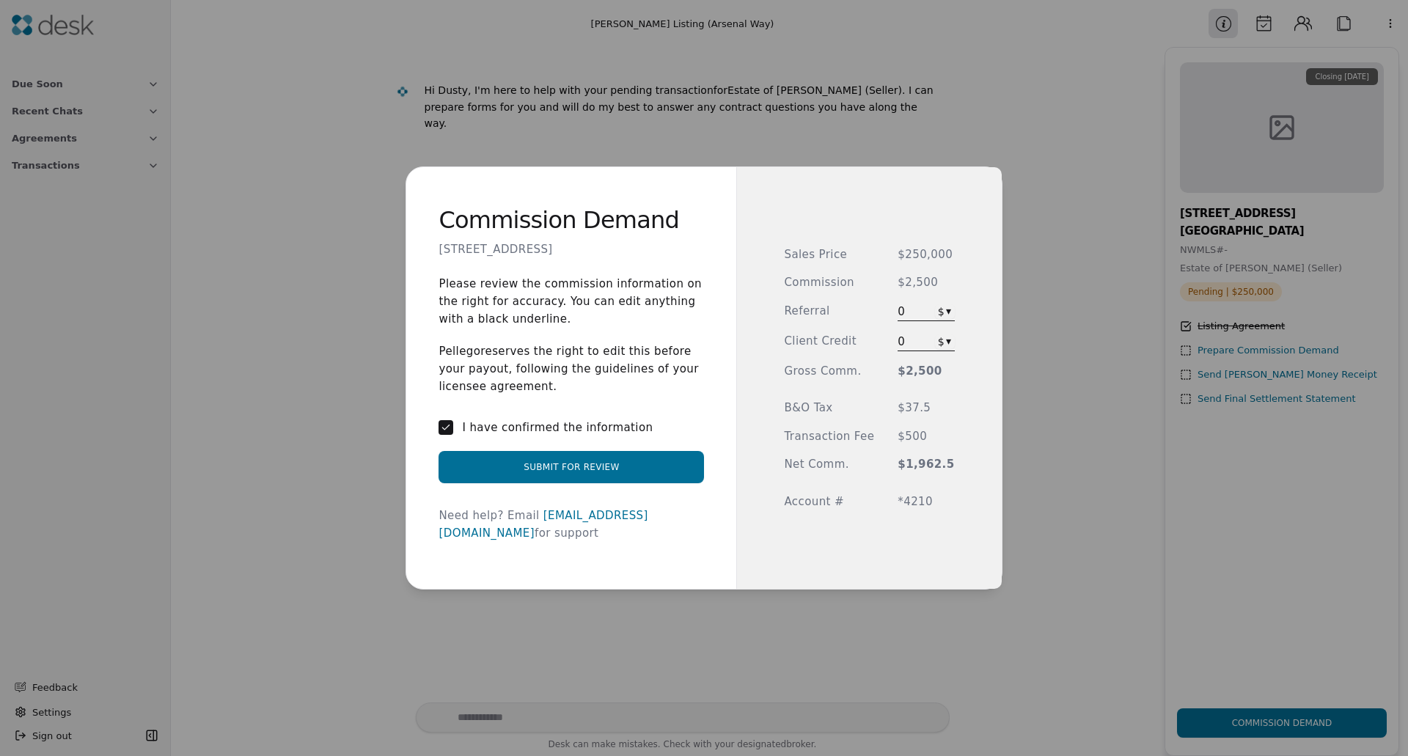
click at [617, 482] on button "Submit for Review" at bounding box center [572, 467] width 266 height 32
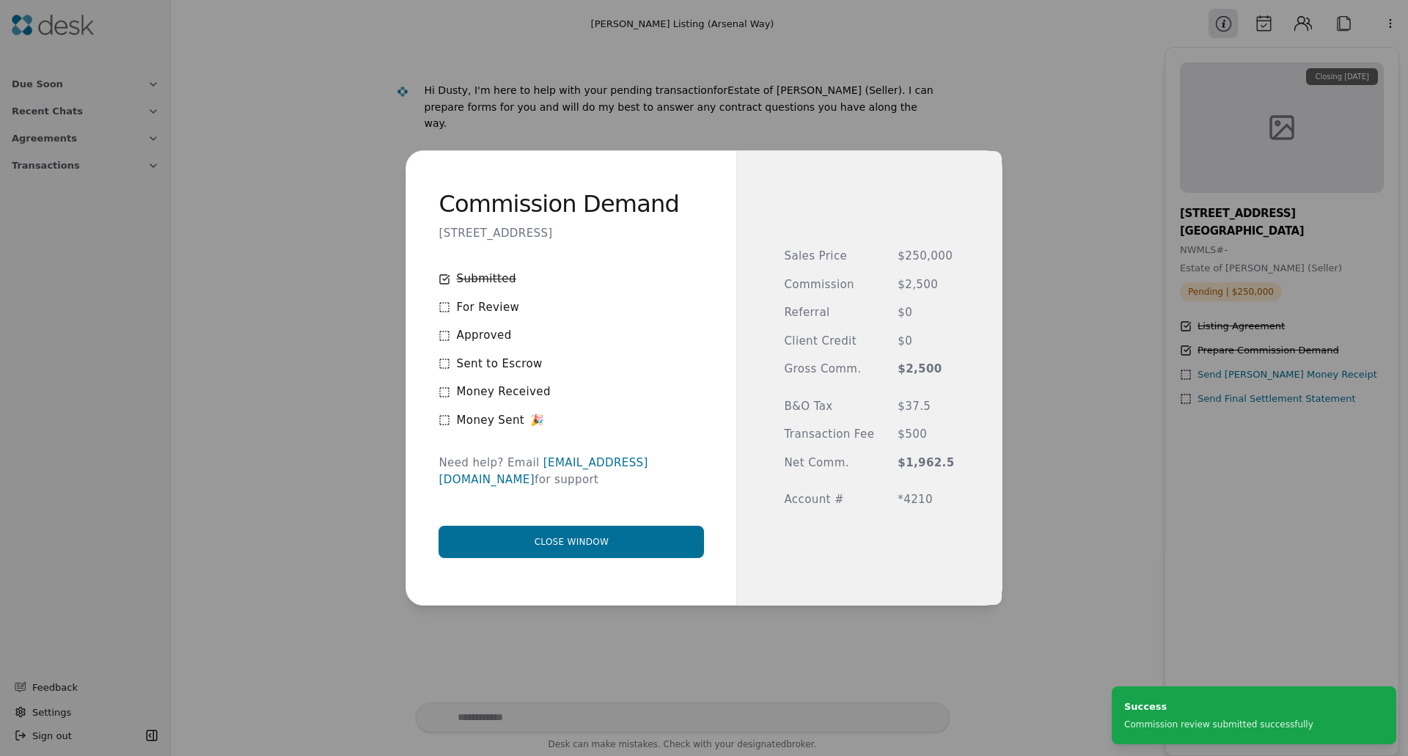
click at [604, 534] on button "Close window" at bounding box center [572, 542] width 266 height 32
